Goal: Task Accomplishment & Management: Complete application form

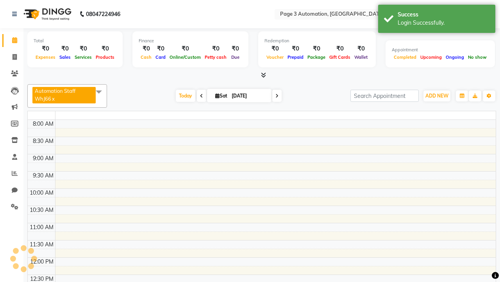
select select "en"
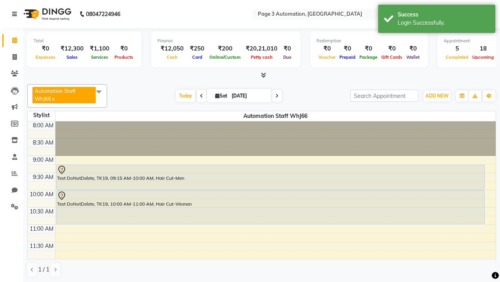
click at [16, 14] on icon at bounding box center [14, 13] width 5 height 5
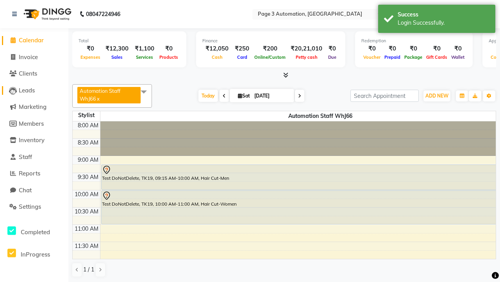
click at [34, 90] on span "Leads" at bounding box center [27, 89] width 16 height 7
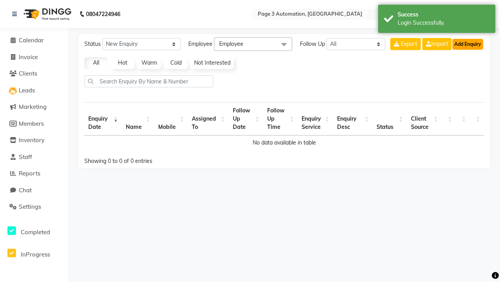
click at [468, 44] on button "Add Enquiry" at bounding box center [468, 44] width 31 height 11
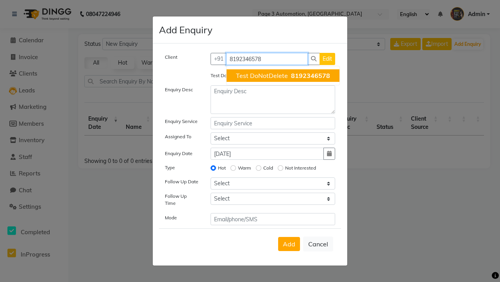
click at [283, 75] on span "Test DoNotDelete" at bounding box center [262, 76] width 52 height 8
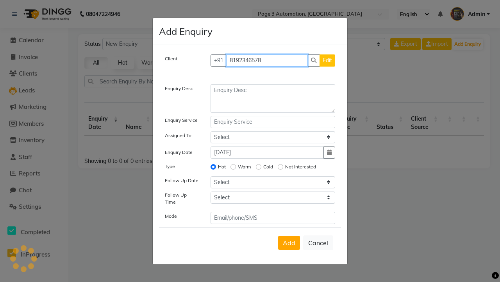
type input "8192346578"
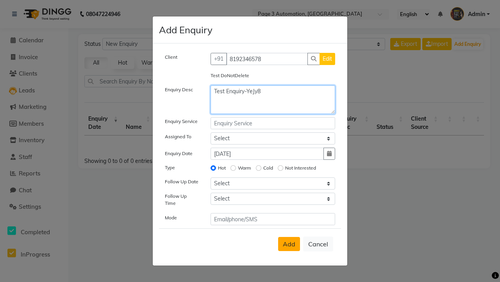
type textarea "Test Enquiry-YeJy8"
click at [289, 244] on span "Add" at bounding box center [289, 244] width 13 height 8
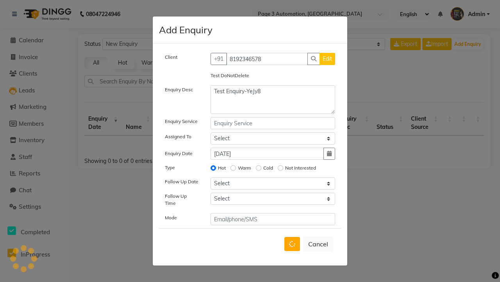
select select
radio input "false"
select select
select select "10"
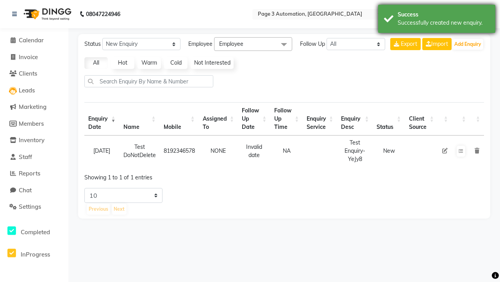
click at [437, 20] on div "Successfully created new enquiry." at bounding box center [444, 23] width 92 height 8
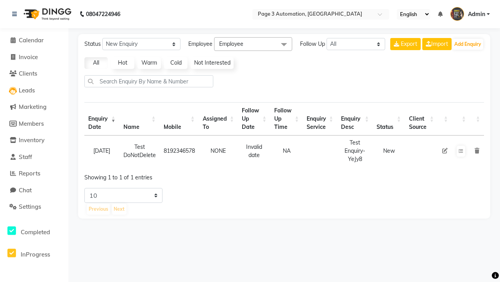
click at [477, 151] on icon at bounding box center [477, 150] width 5 height 5
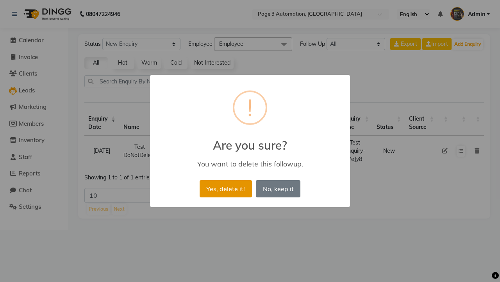
click at [226, 188] on button "Yes, delete it!" at bounding box center [226, 188] width 52 height 17
